Goal: Contribute content: Add original content to the website for others to see

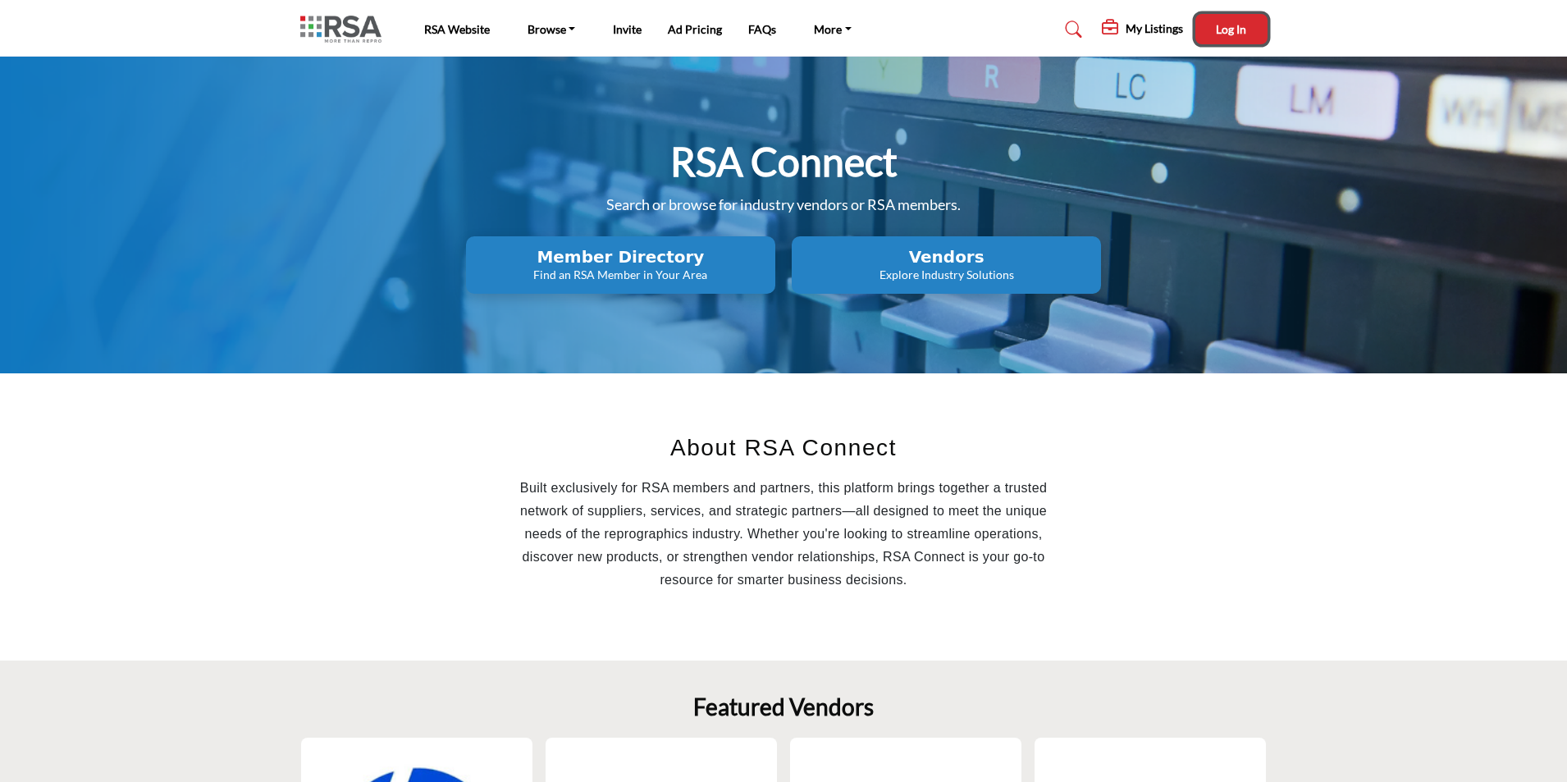
click at [1232, 27] on span "Log In" at bounding box center [1231, 29] width 30 height 14
click at [1115, 34] on h5 "My Listings" at bounding box center [1096, 32] width 57 height 15
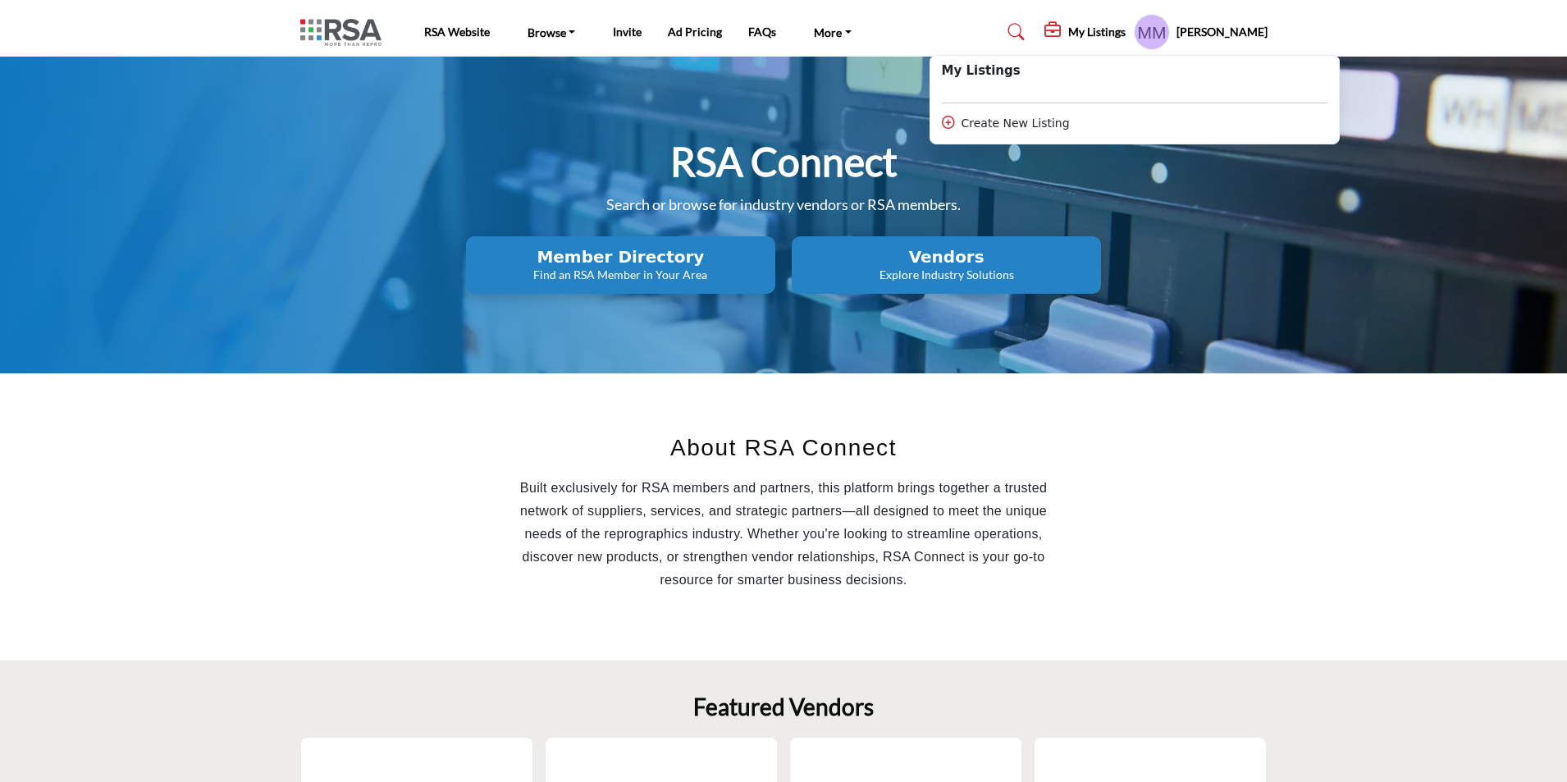
click at [1029, 127] on div "Create New Listing" at bounding box center [1135, 123] width 386 height 17
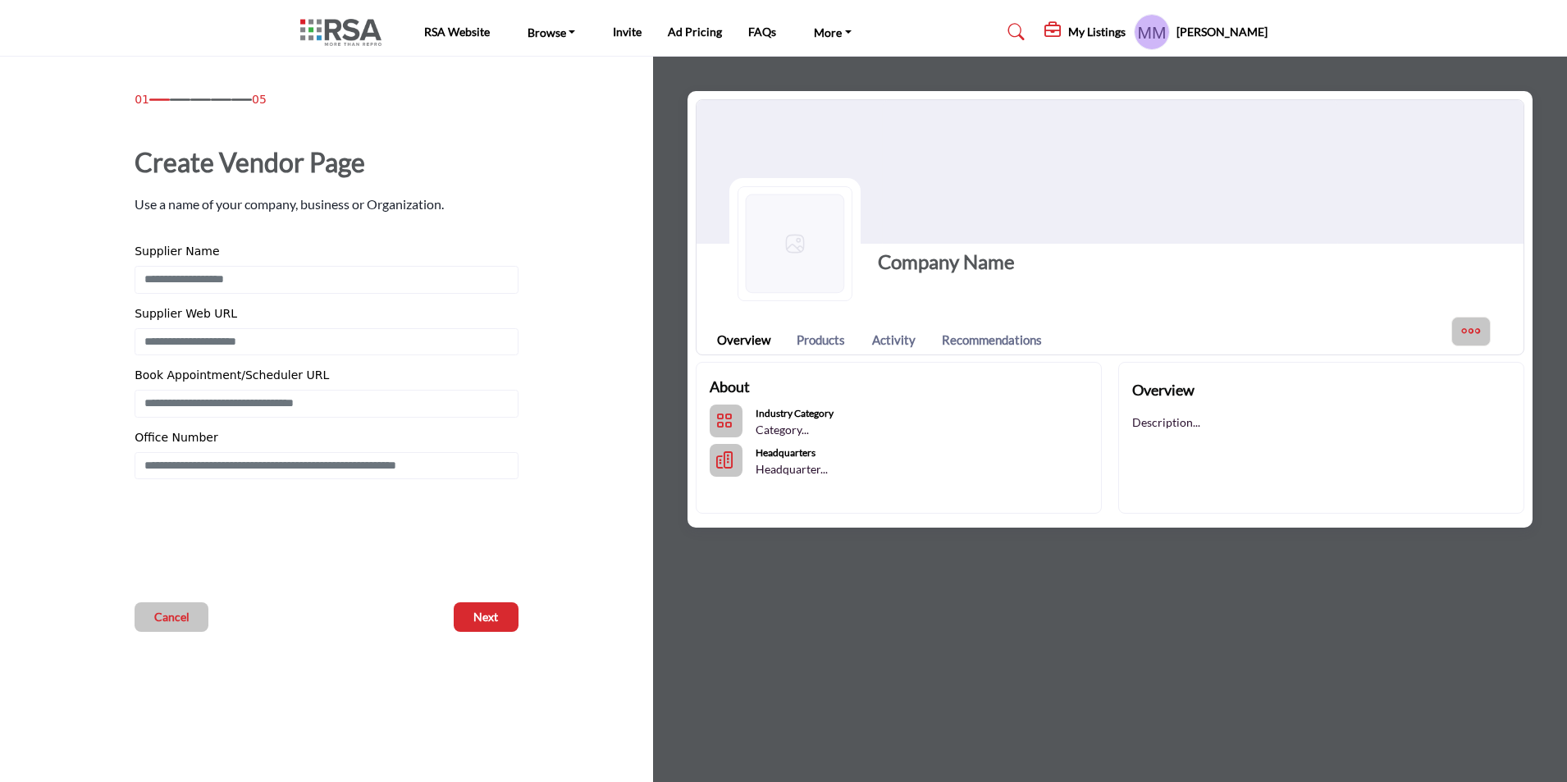
click at [615, 228] on div "01 05 Create Vendor Page Supplier Name Supplier Web URL" at bounding box center [326, 361] width 601 height 541
click at [162, 622] on span "Cancel" at bounding box center [171, 617] width 35 height 16
click at [513, 419] on div "Supplier Name Vendor Sub-Heading Supplier Web URL Office Number" at bounding box center [327, 361] width 384 height 236
